Goal: Navigation & Orientation: Find specific page/section

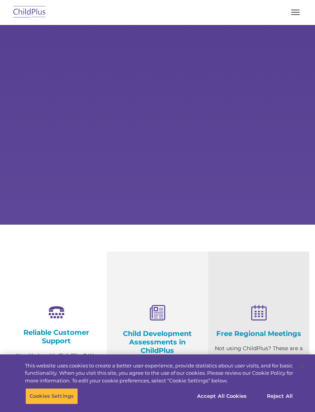
select select "MEDIUM"
click at [297, 10] on span "button" at bounding box center [295, 10] width 8 height 1
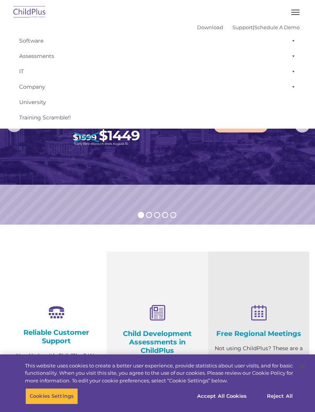
click at [215, 161] on img at bounding box center [157, 105] width 315 height 160
click at [295, 10] on span "button" at bounding box center [295, 10] width 8 height 1
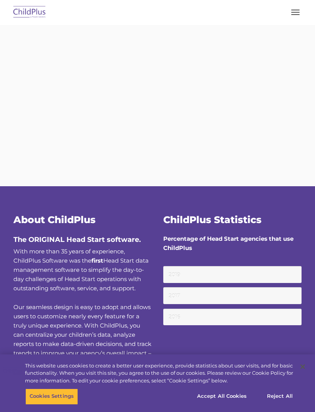
type input ""
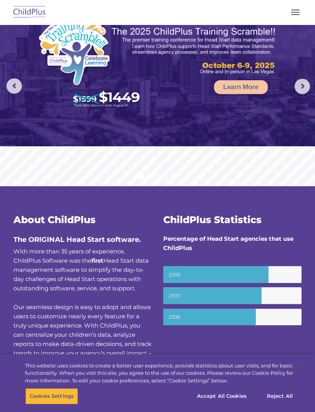
click at [294, 14] on button "button" at bounding box center [295, 12] width 16 height 12
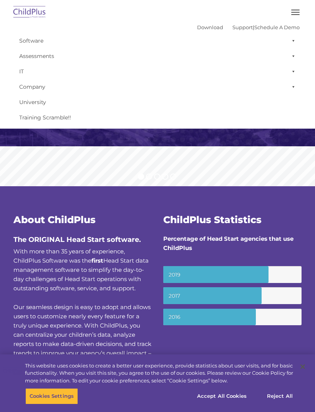
click at [293, 8] on button "button" at bounding box center [295, 12] width 16 height 12
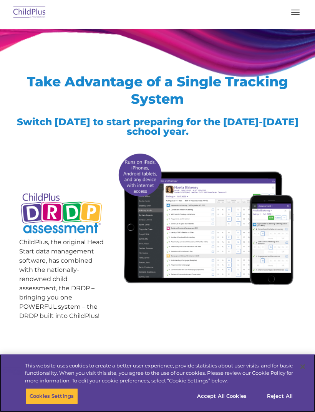
click at [234, 401] on button "Accept All Cookies" at bounding box center [222, 396] width 58 height 16
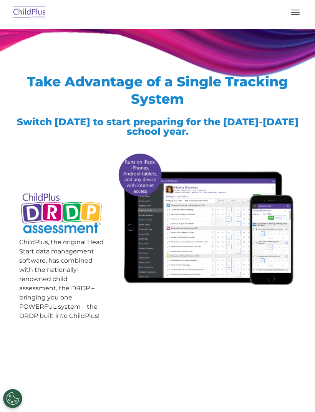
click at [296, 16] on button "button" at bounding box center [295, 12] width 16 height 12
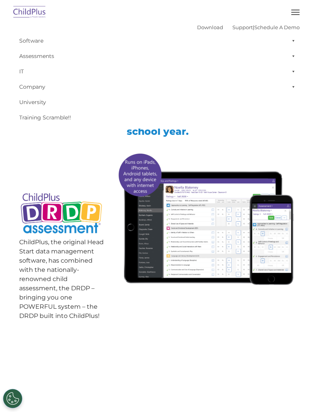
click at [292, 40] on span at bounding box center [292, 40] width 8 height 15
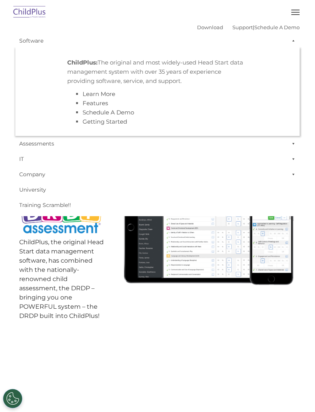
click at [294, 39] on span at bounding box center [292, 40] width 8 height 15
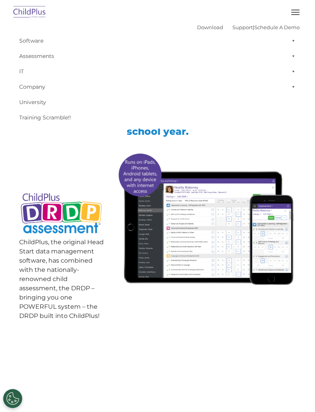
click at [293, 54] on span at bounding box center [292, 55] width 8 height 15
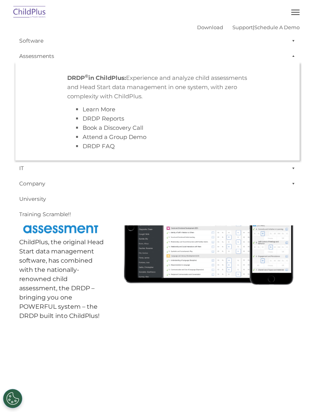
click at [295, 51] on span at bounding box center [292, 55] width 8 height 15
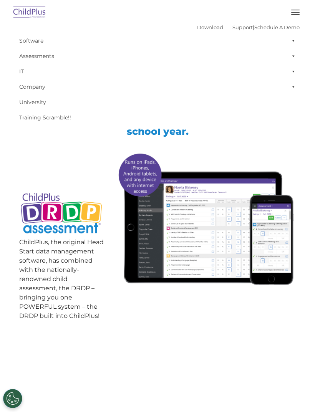
click at [293, 70] on span at bounding box center [292, 71] width 8 height 15
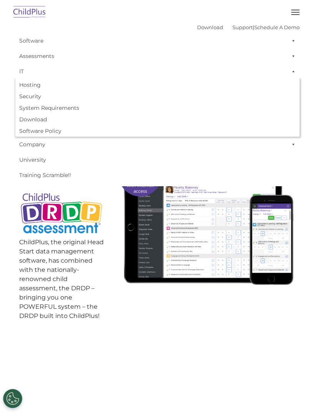
click at [295, 69] on span at bounding box center [292, 71] width 8 height 15
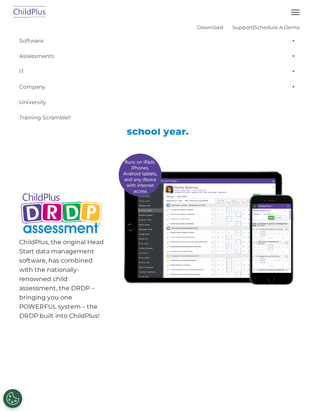
click at [294, 84] on span at bounding box center [292, 86] width 8 height 15
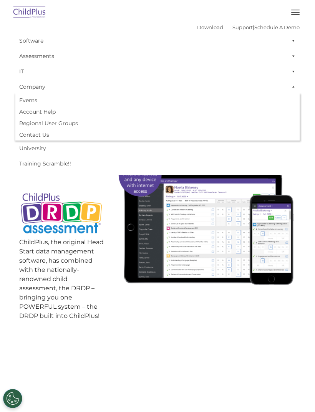
click at [295, 84] on span at bounding box center [292, 86] width 8 height 15
